Goal: Task Accomplishment & Management: Manage account settings

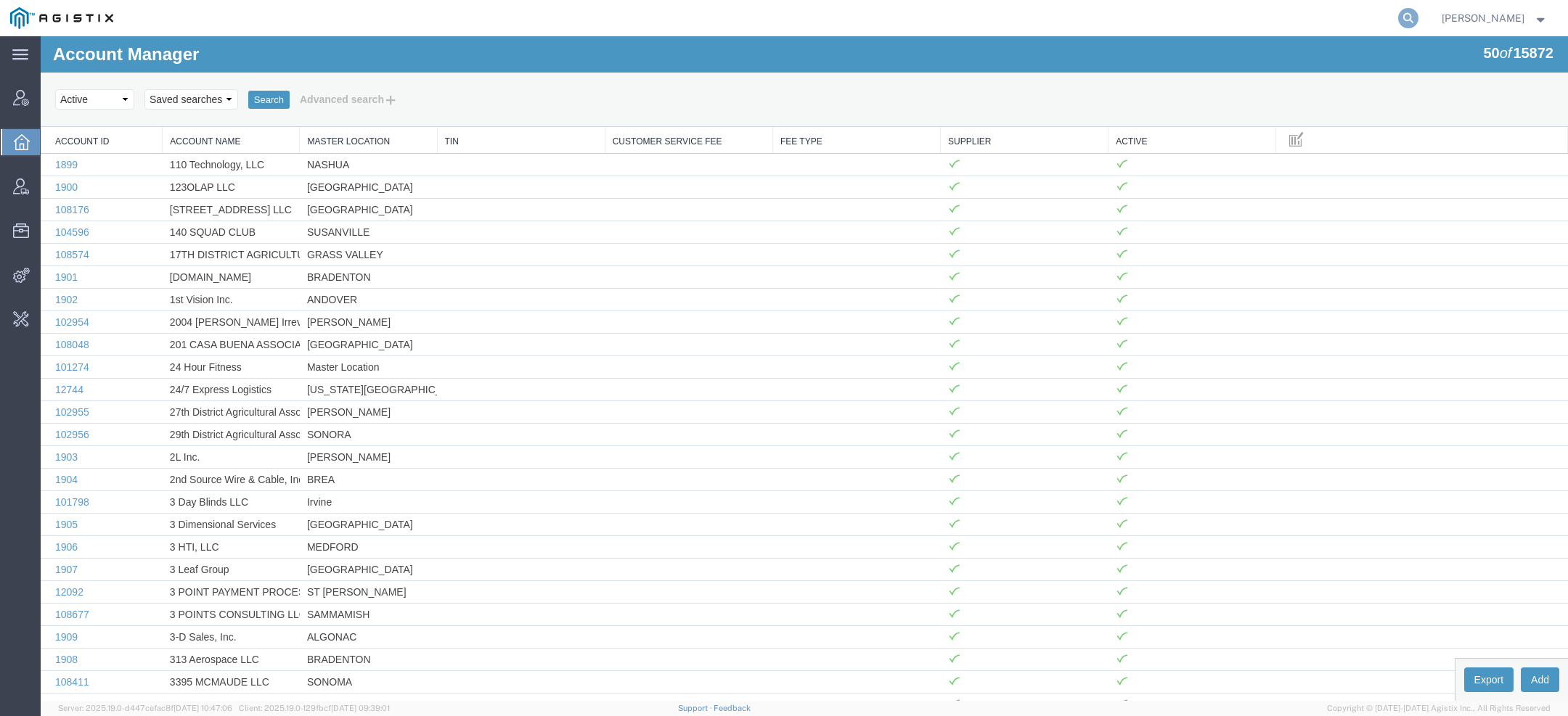
click at [1416, 15] on icon at bounding box center [1408, 19] width 21 height 21
type input "pgw"
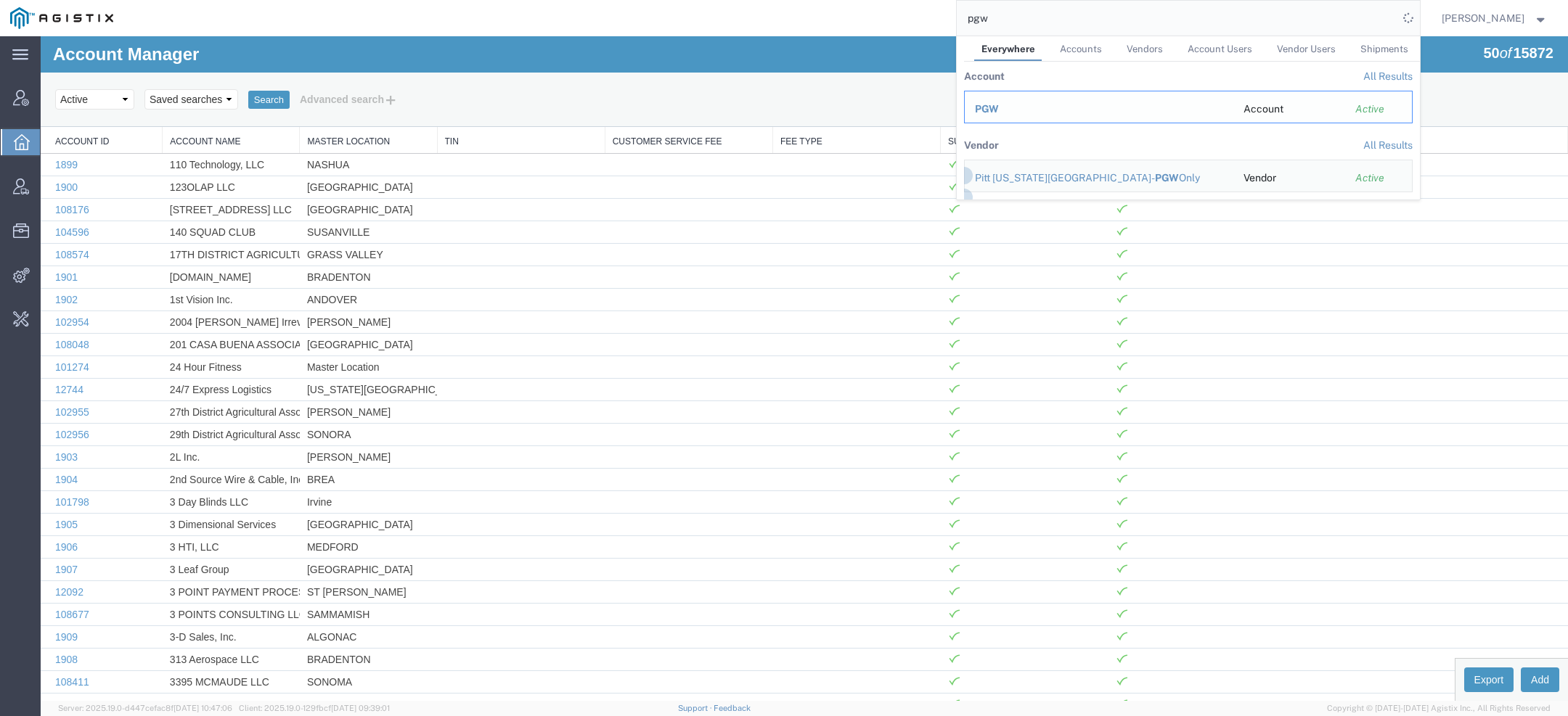
click at [1012, 113] on div "PGW" at bounding box center [1099, 109] width 248 height 15
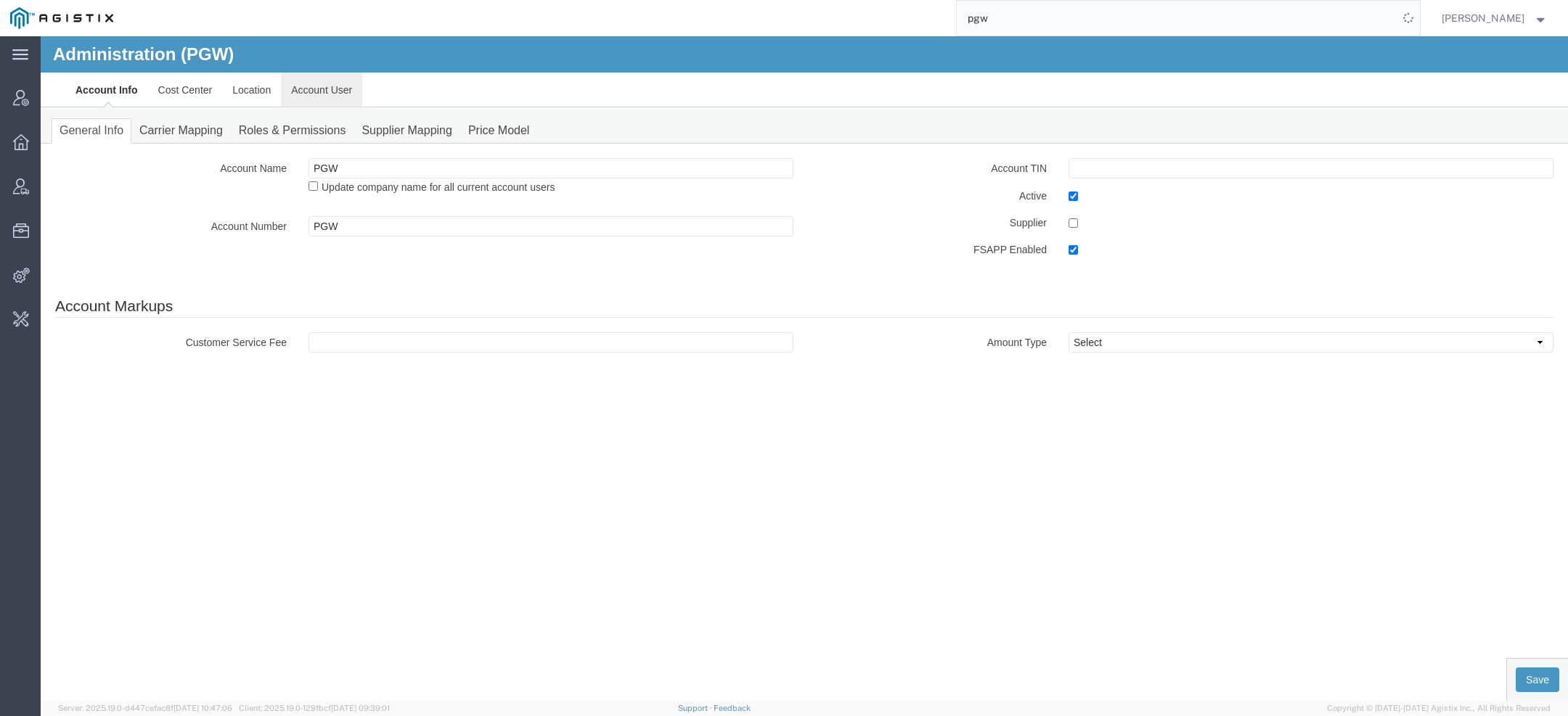
click at [341, 90] on link "Account User" at bounding box center [321, 90] width 81 height 34
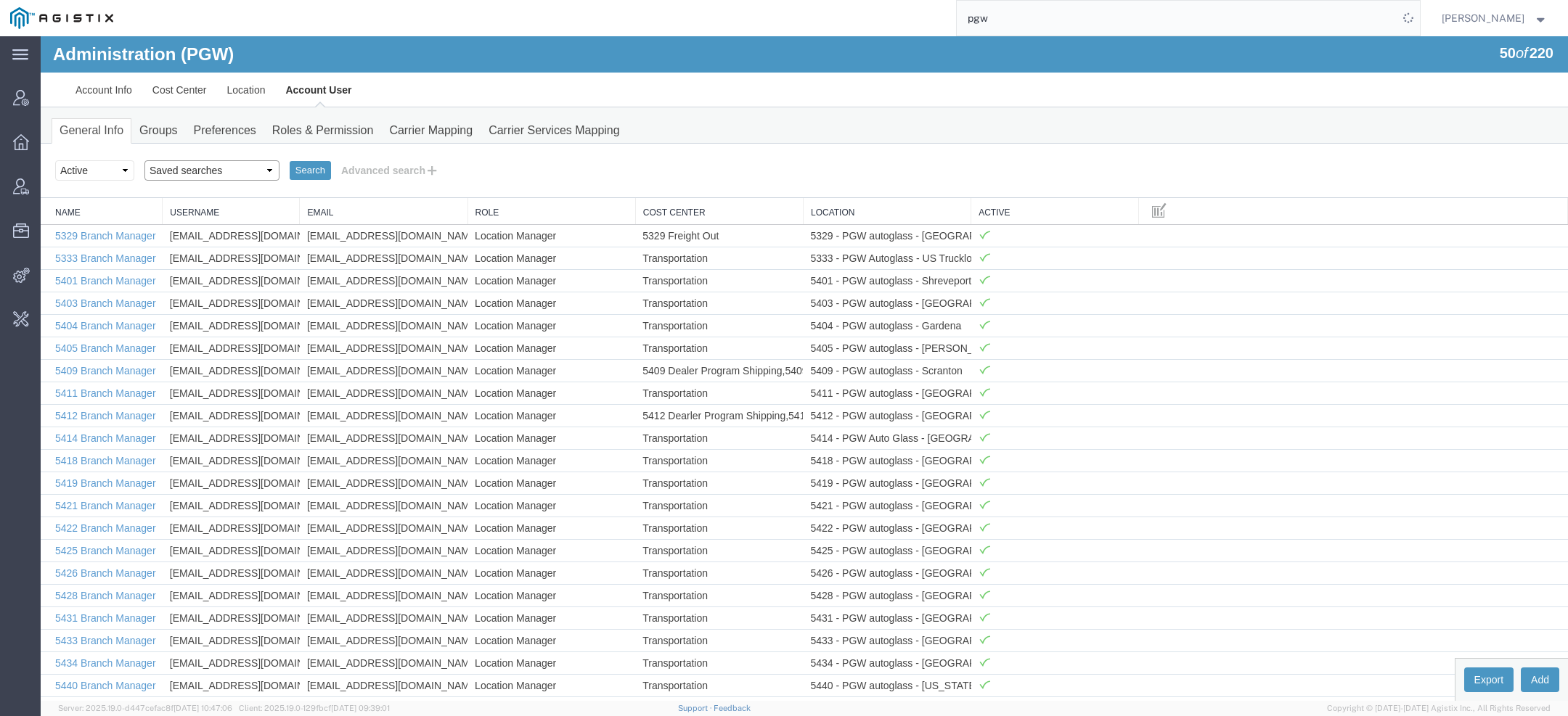
click at [230, 175] on select "Saved searches Exclude Branch Manager [PERSON_NAME] Offline user" at bounding box center [212, 171] width 135 height 21
select select "Offline user"
click at [145, 160] on select "Saved searches Exclude Branch Manager [PERSON_NAME] Offline user" at bounding box center [212, 171] width 135 height 21
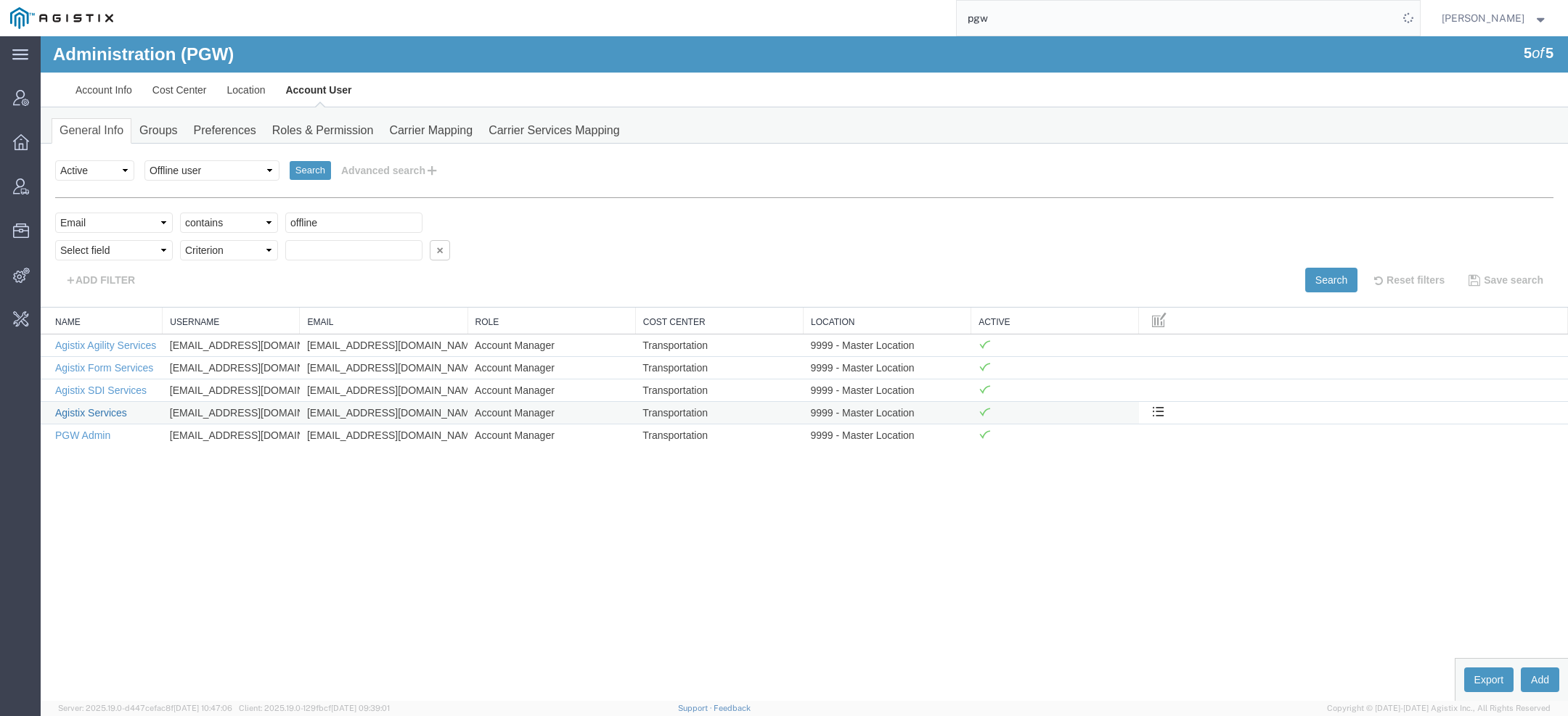
click at [123, 407] on link "Agistix Services" at bounding box center [90, 413] width 72 height 11
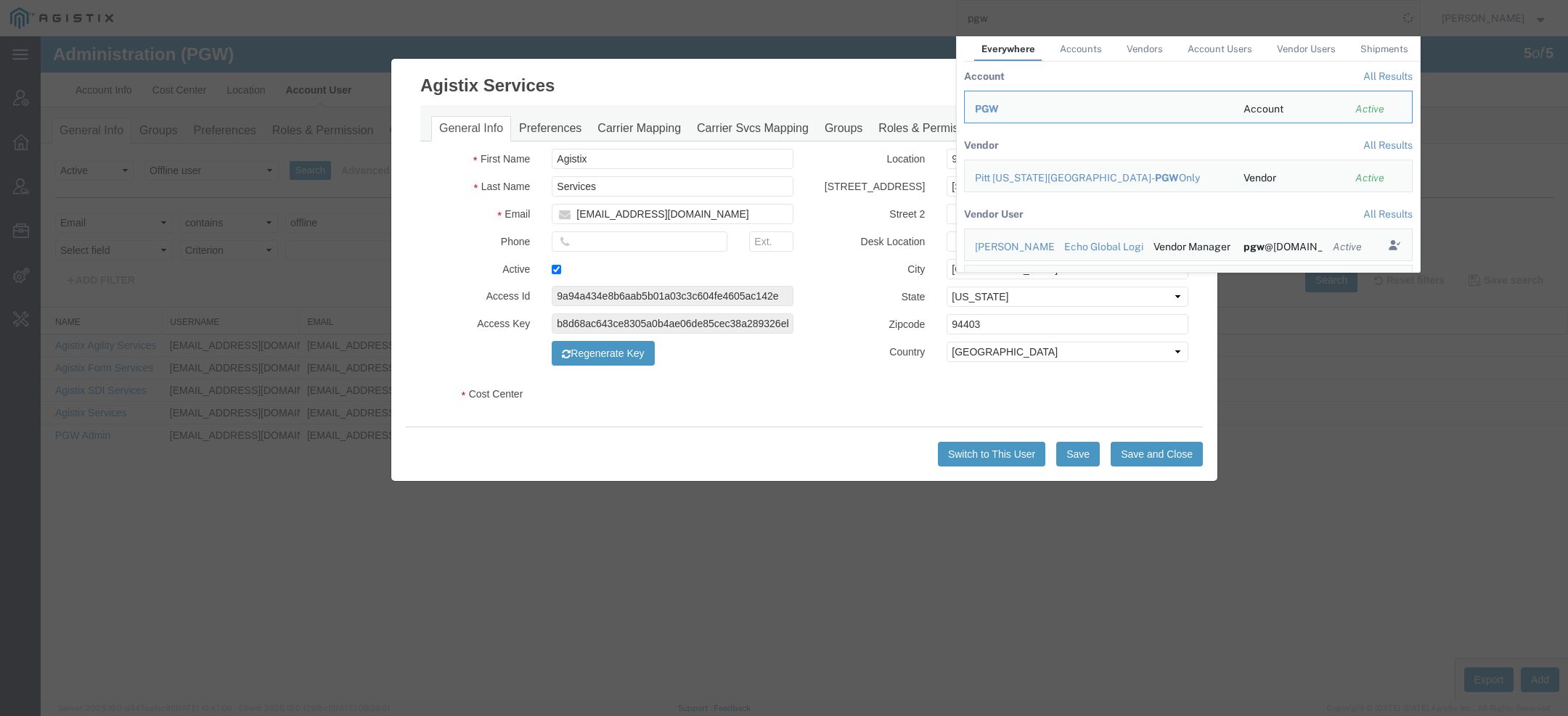
select select "COSTCENTER"
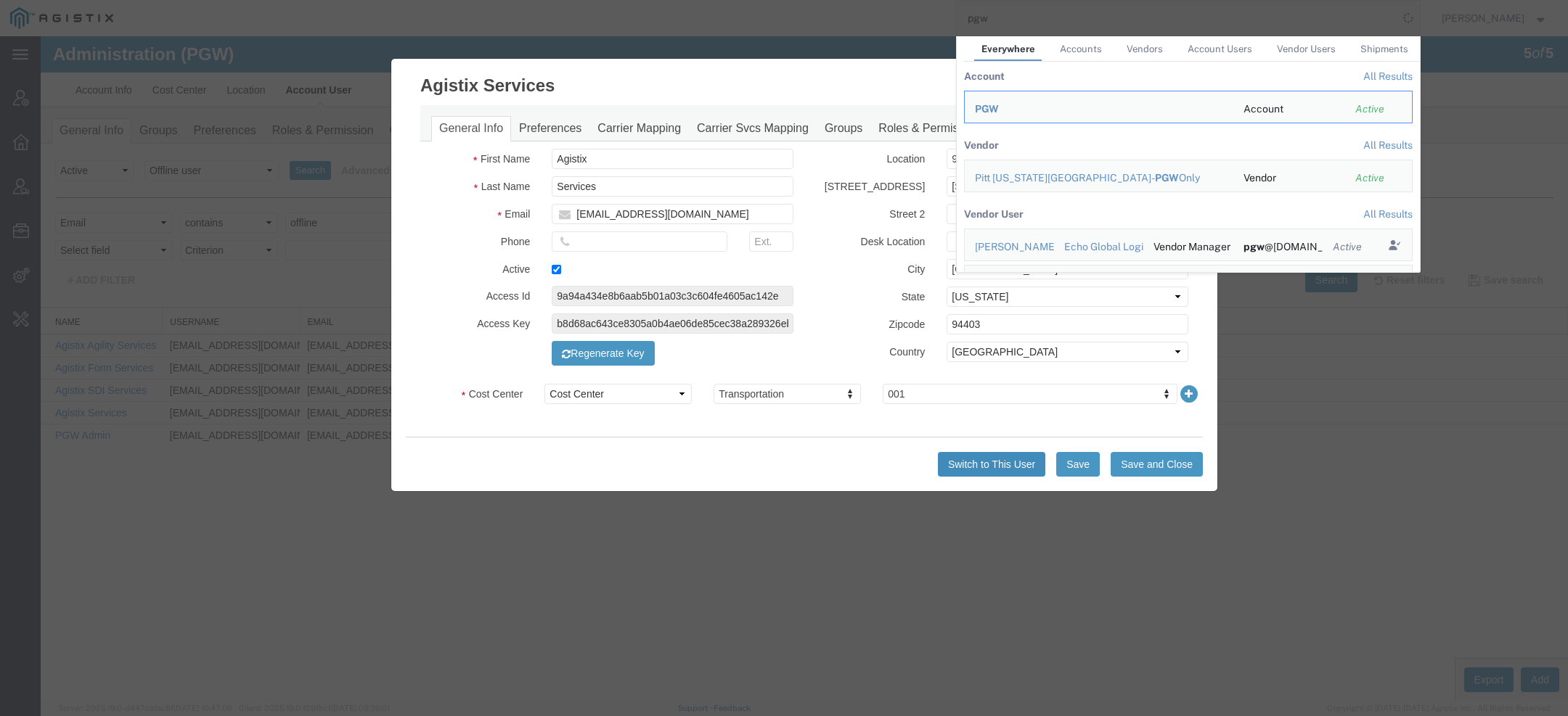
click at [999, 461] on button "Switch to This User" at bounding box center [991, 464] width 107 height 24
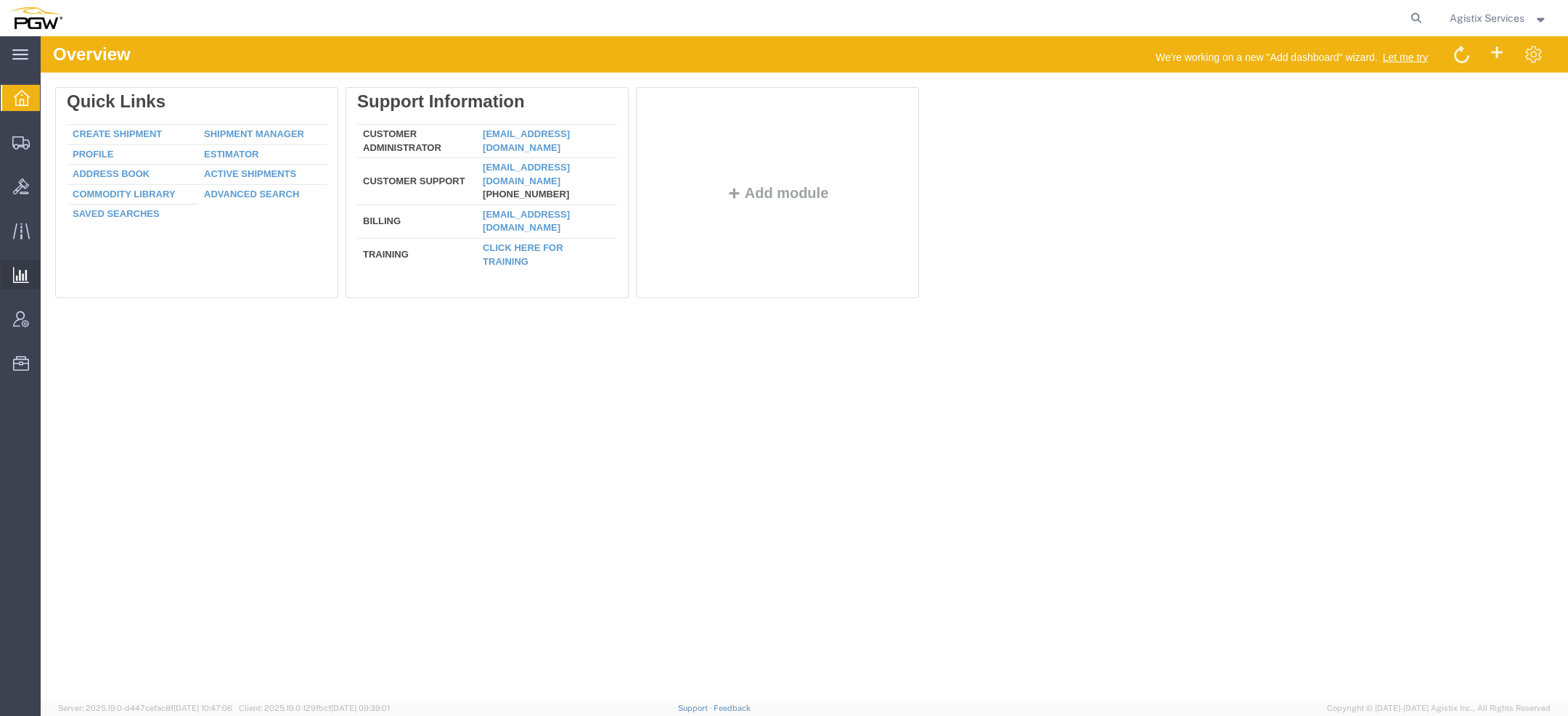
click at [0, 0] on span "Saved Reports" at bounding box center [0, 0] width 0 height 0
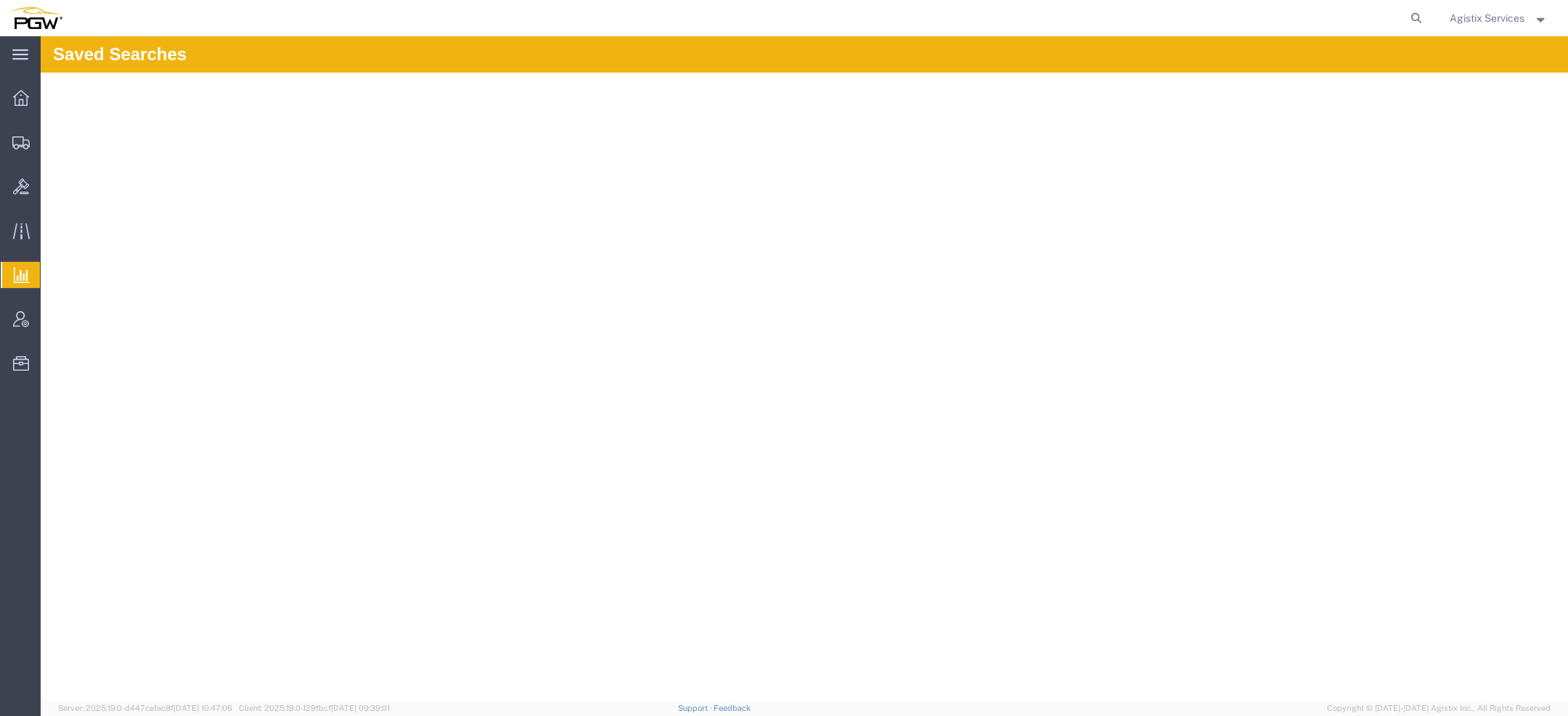
click at [0, 0] on span "Saved Reports" at bounding box center [0, 0] width 0 height 0
click at [1408, 16] on icon at bounding box center [1416, 19] width 21 height 21
drag, startPoint x: 1118, startPoint y: 27, endPoint x: 590, endPoint y: 8, distance: 528.3
click at [646, 8] on div "khostetler@agistix.com" at bounding box center [751, 18] width 1356 height 36
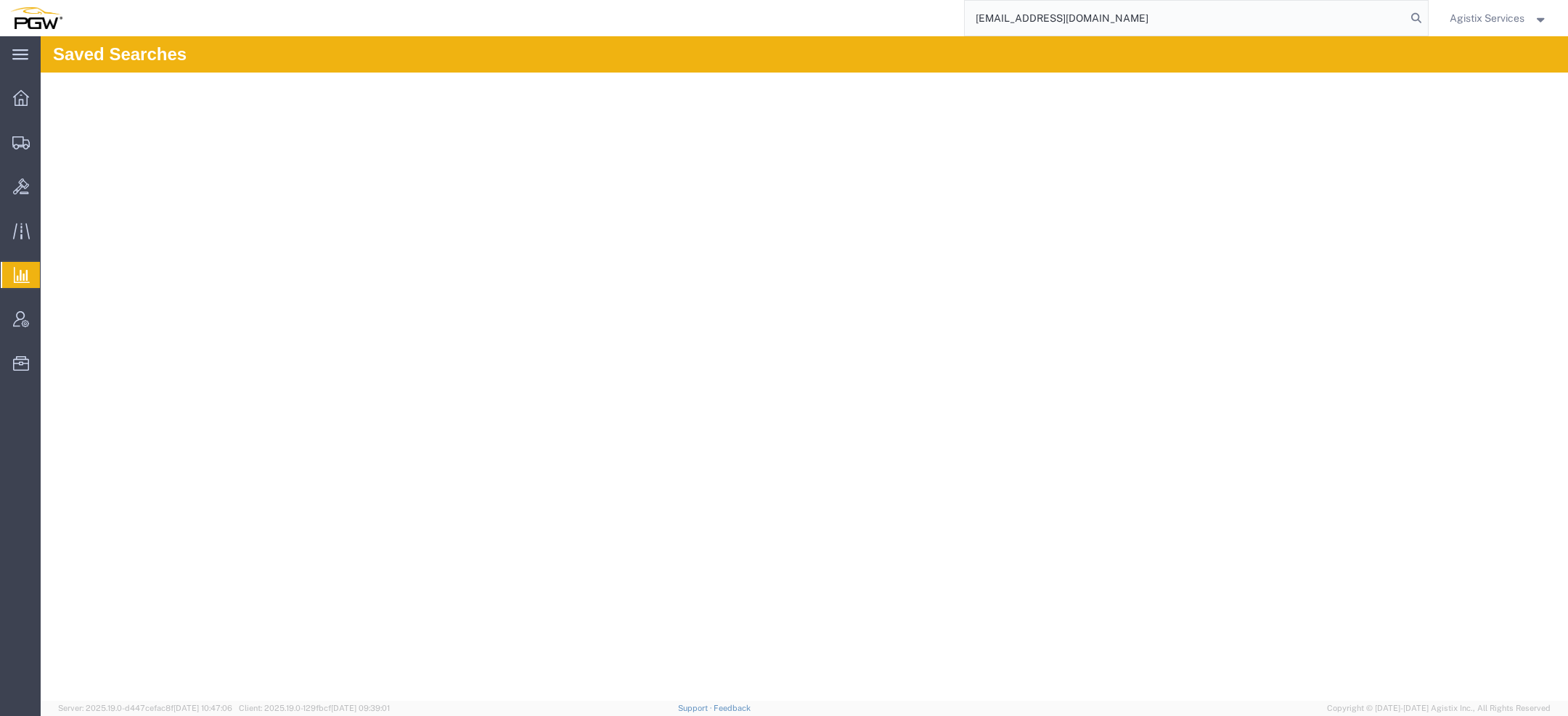
type input "khostetler@agistix.com"
click at [0, 0] on span "Saved Reports" at bounding box center [0, 0] width 0 height 0
drag, startPoint x: 1091, startPoint y: 28, endPoint x: 743, endPoint y: -43, distance: 355.2
click at [743, 0] on html "main_menu Created with Sketch. Collapse Menu Overview Shipments Shipment Manage…" at bounding box center [784, 358] width 1568 height 716
